Goal: Task Accomplishment & Management: Use online tool/utility

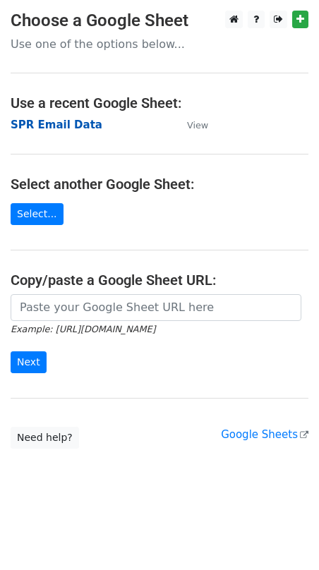
click at [56, 126] on strong "SPR Email Data" at bounding box center [57, 125] width 92 height 13
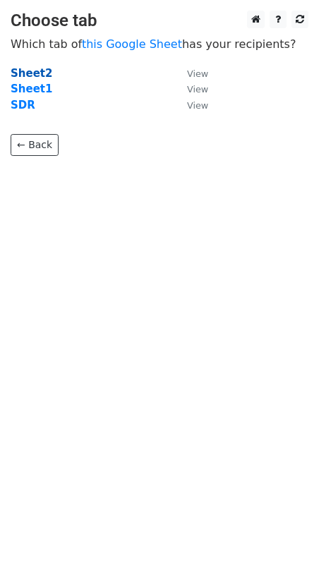
click at [29, 75] on strong "Sheet2" at bounding box center [32, 73] width 42 height 13
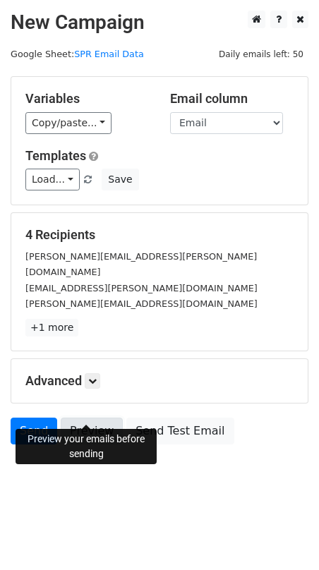
click at [80, 418] on link "Preview" at bounding box center [92, 431] width 62 height 27
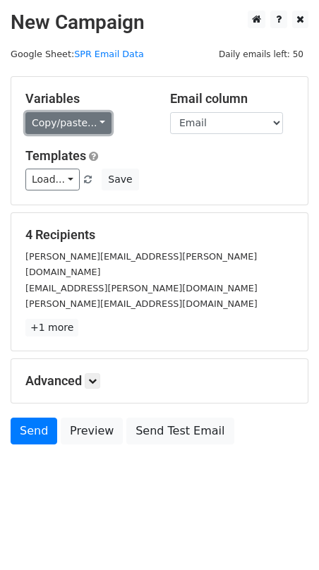
click at [98, 121] on link "Copy/paste..." at bounding box center [68, 123] width 86 height 22
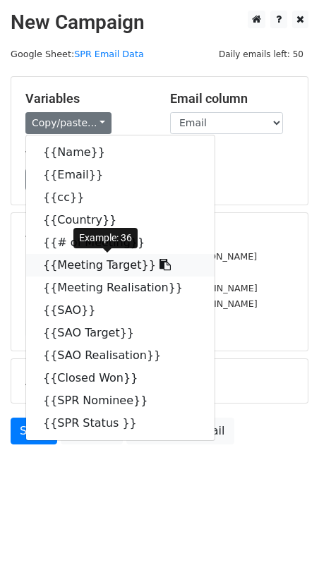
click at [159, 262] on icon at bounding box center [164, 264] width 11 height 11
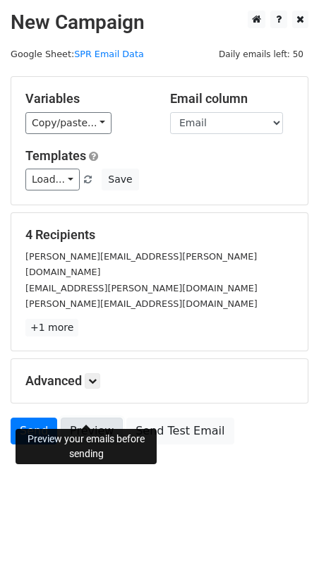
click at [96, 418] on link "Preview" at bounding box center [92, 431] width 62 height 27
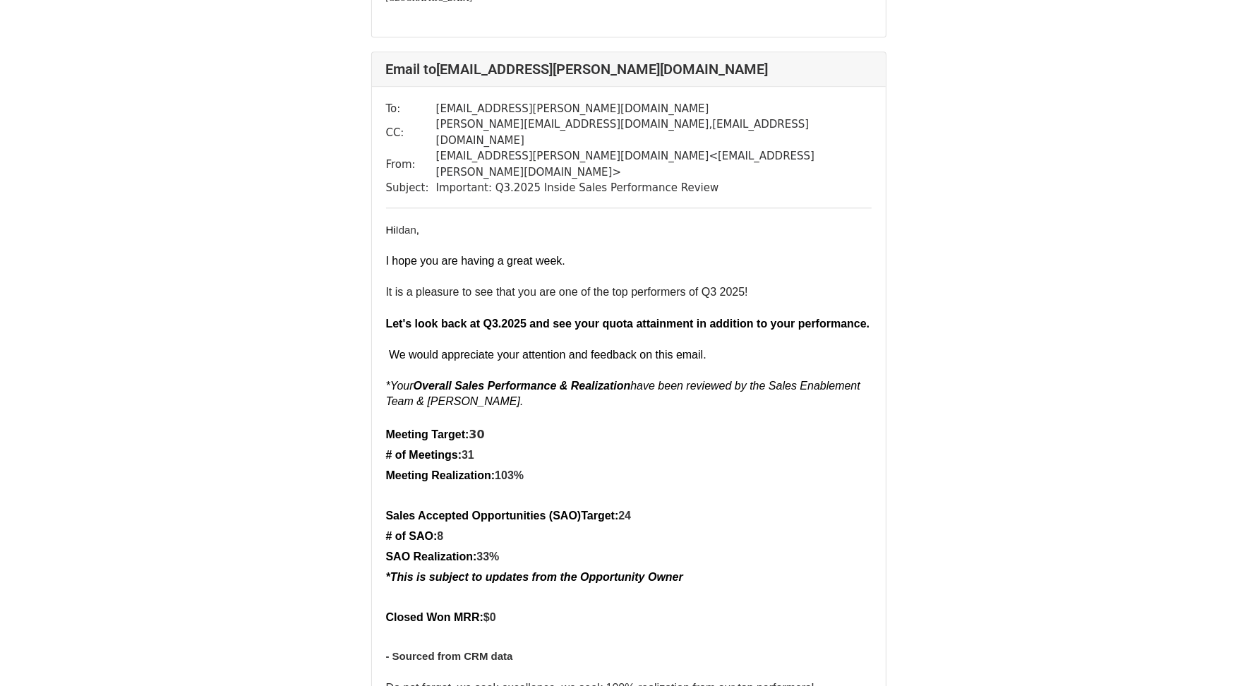
scroll to position [3195, 0]
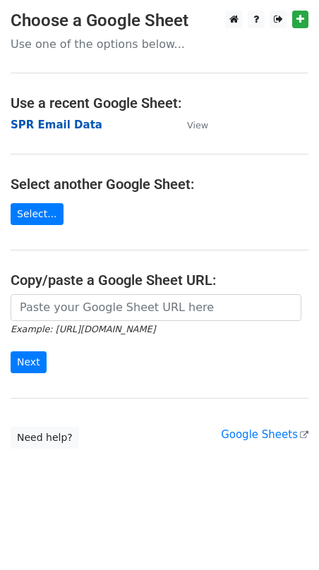
click at [66, 126] on strong "SPR Email Data" at bounding box center [57, 125] width 92 height 13
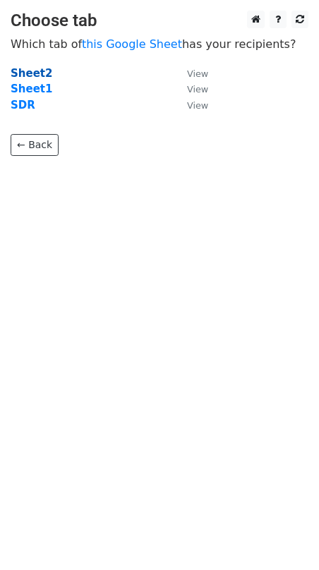
click at [38, 71] on strong "Sheet2" at bounding box center [32, 73] width 42 height 13
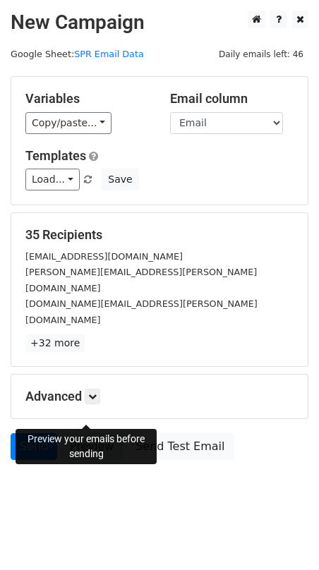
click at [89, 433] on link "Preview" at bounding box center [92, 446] width 62 height 27
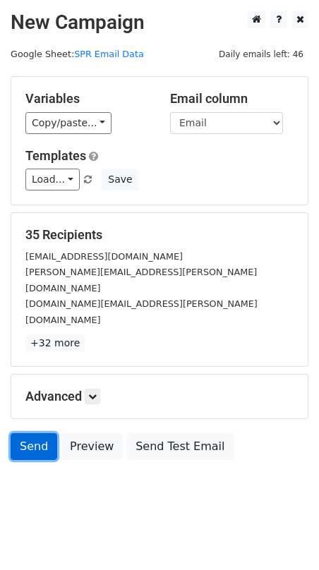
click at [39, 433] on link "Send" at bounding box center [34, 446] width 47 height 27
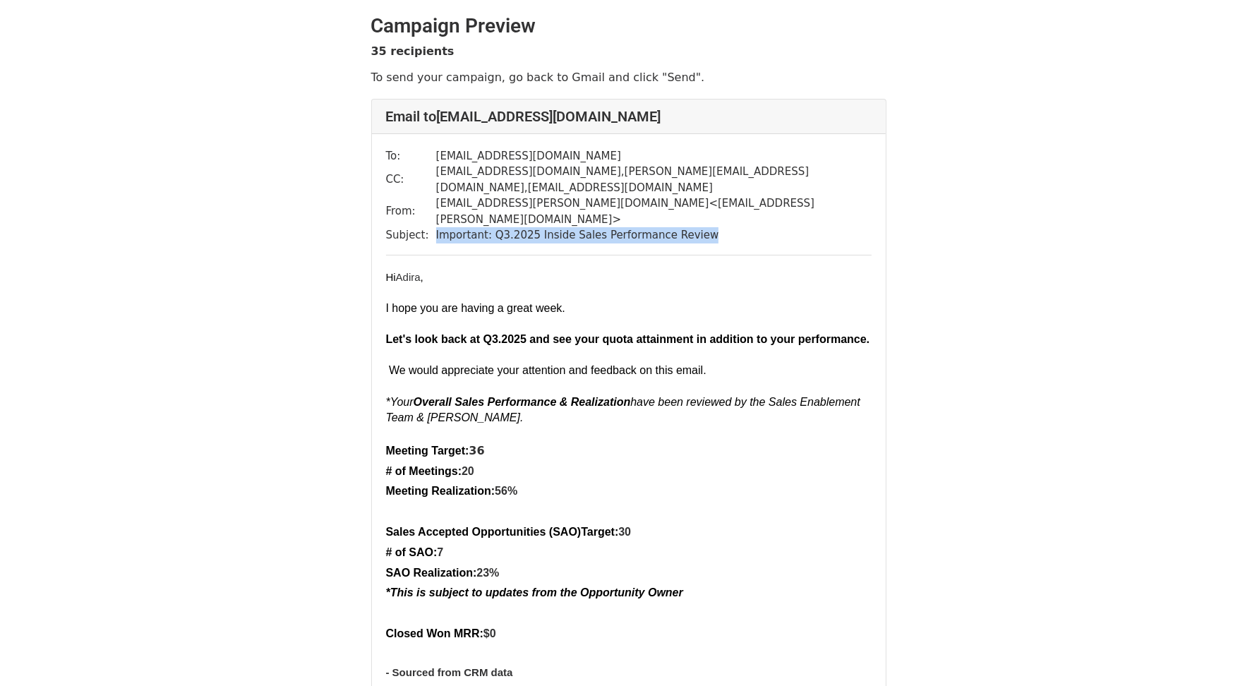
drag, startPoint x: 430, startPoint y: 202, endPoint x: 710, endPoint y: 201, distance: 280.1
click at [710, 227] on tr "Subject: Important: Q3.2025 Inside Sales Performance Review" at bounding box center [628, 235] width 485 height 16
copy tr "Important: Q3.2025 Inside Sales Performance Review"
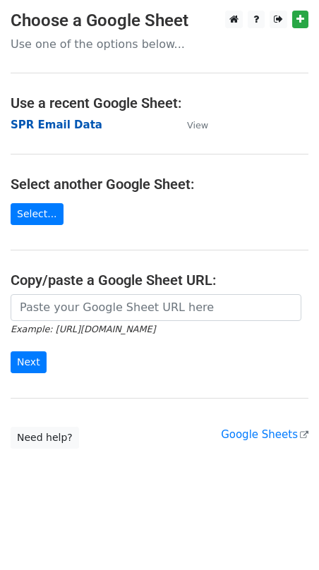
click at [60, 123] on strong "SPR Email Data" at bounding box center [57, 125] width 92 height 13
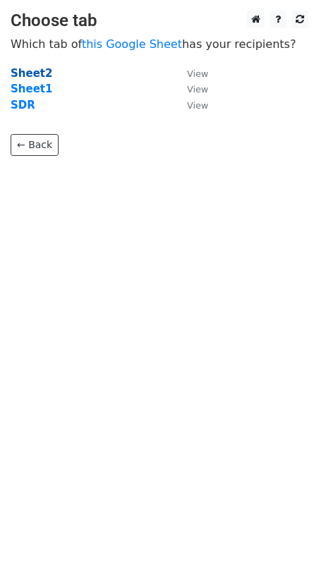
click at [41, 71] on strong "Sheet2" at bounding box center [32, 73] width 42 height 13
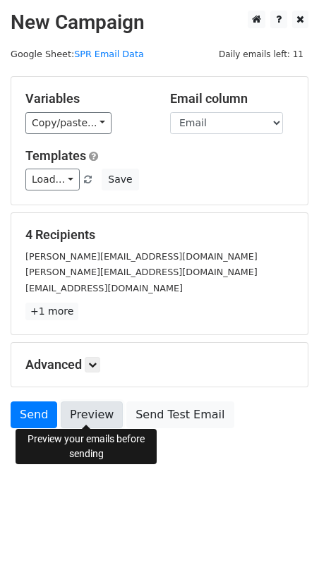
click at [98, 411] on link "Preview" at bounding box center [92, 414] width 62 height 27
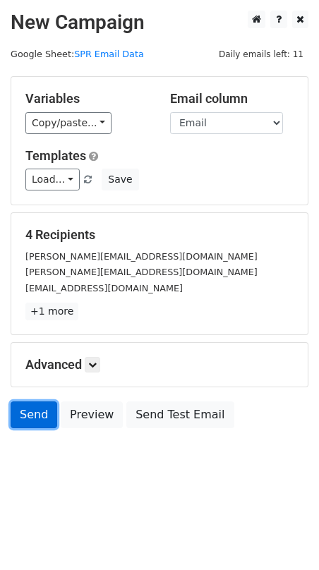
click at [33, 416] on link "Send" at bounding box center [34, 414] width 47 height 27
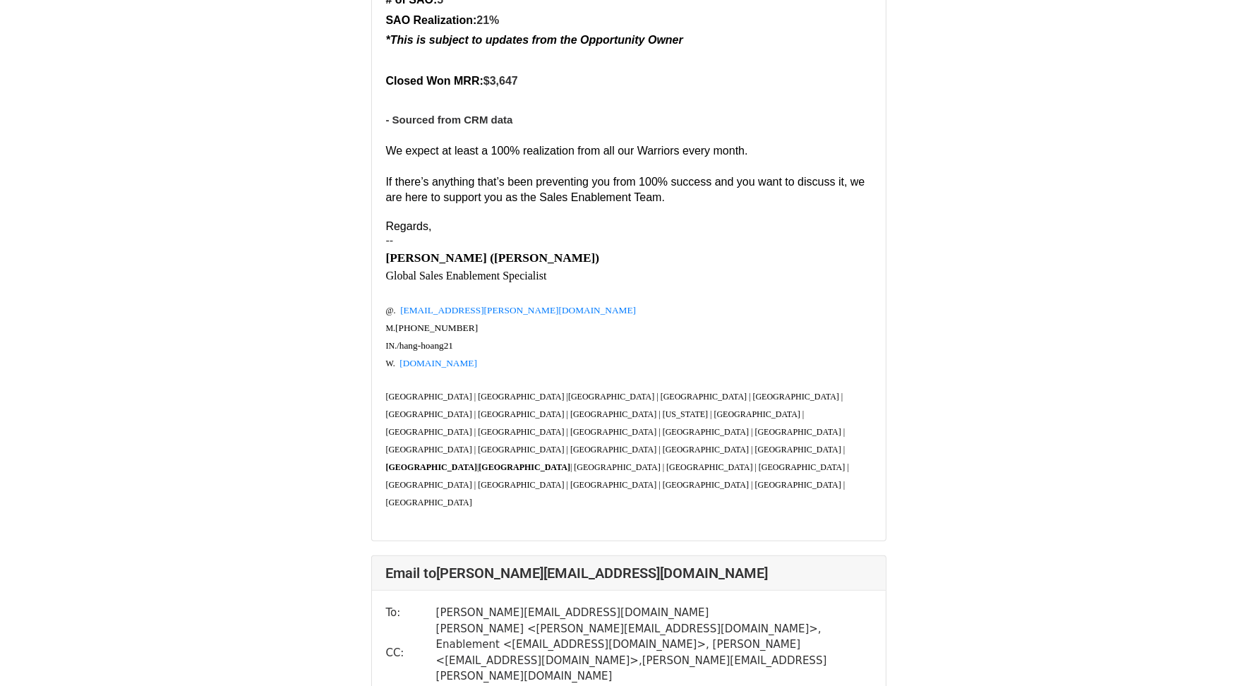
scroll to position [650, 0]
